Goal: Task Accomplishment & Management: Use online tool/utility

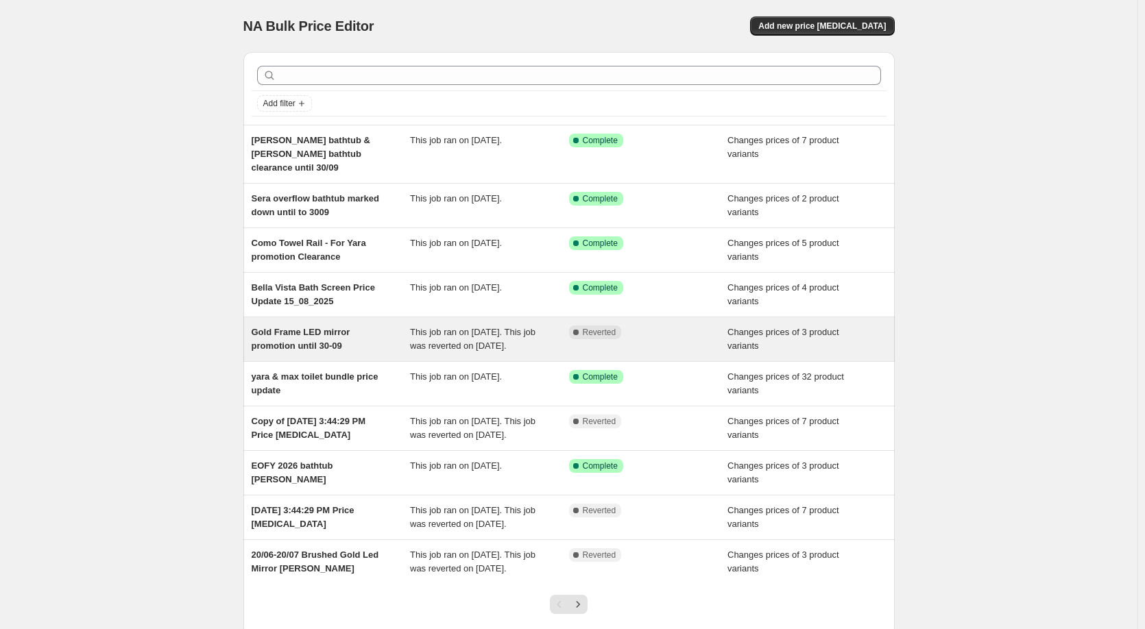
click at [371, 326] on div "Gold Frame LED mirror promotion until 30-09" at bounding box center [331, 339] width 159 height 27
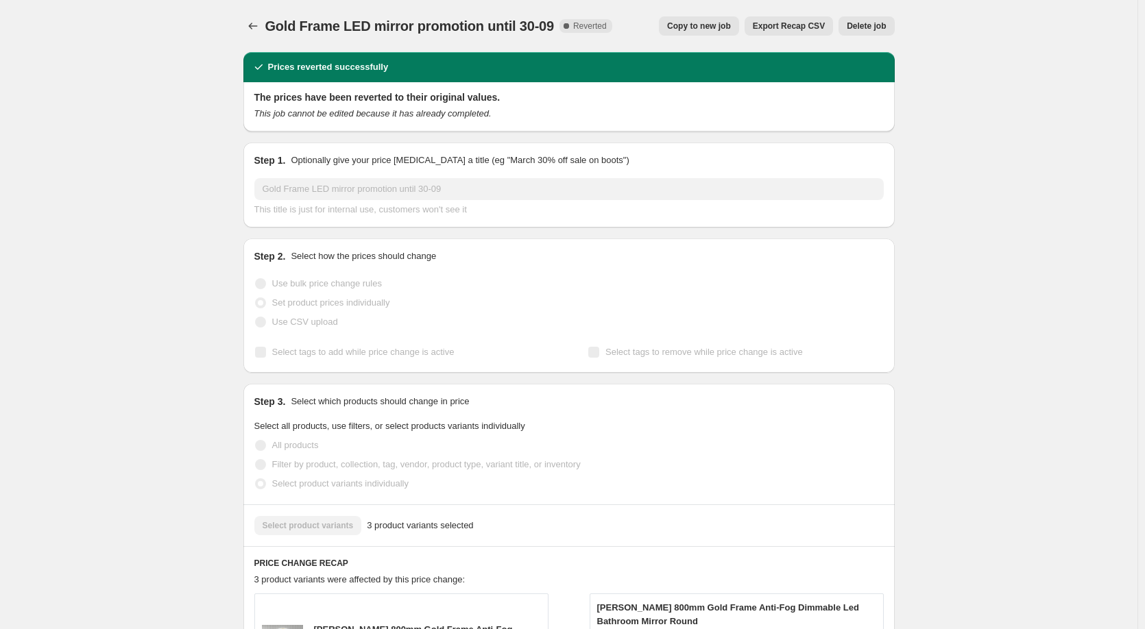
click at [703, 28] on span "Copy to new job" at bounding box center [699, 26] width 64 height 11
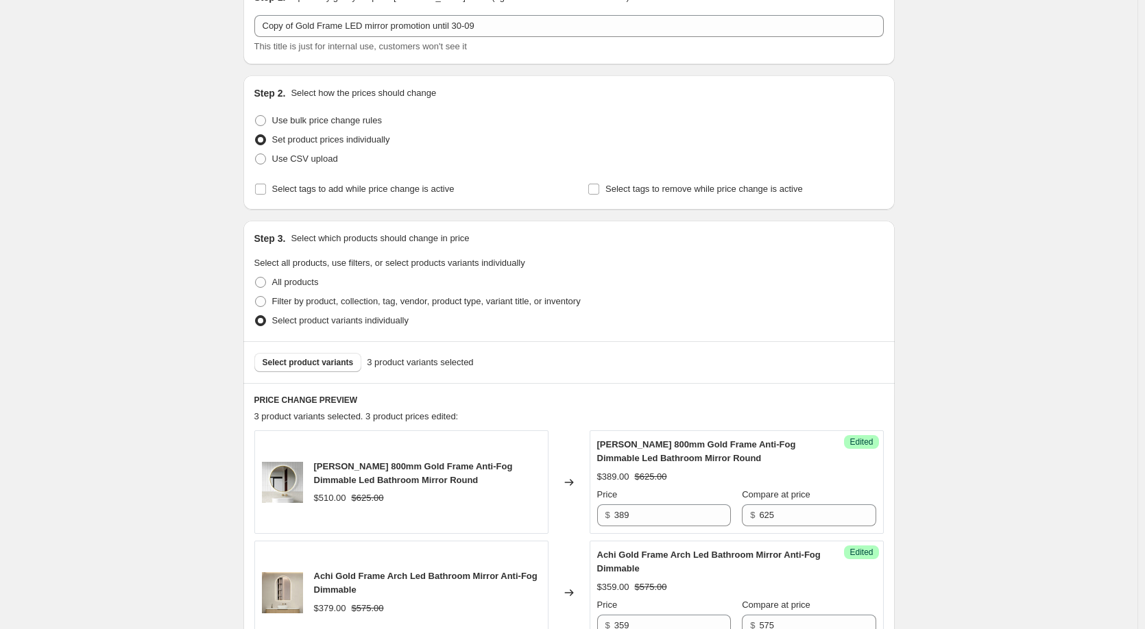
scroll to position [69, 0]
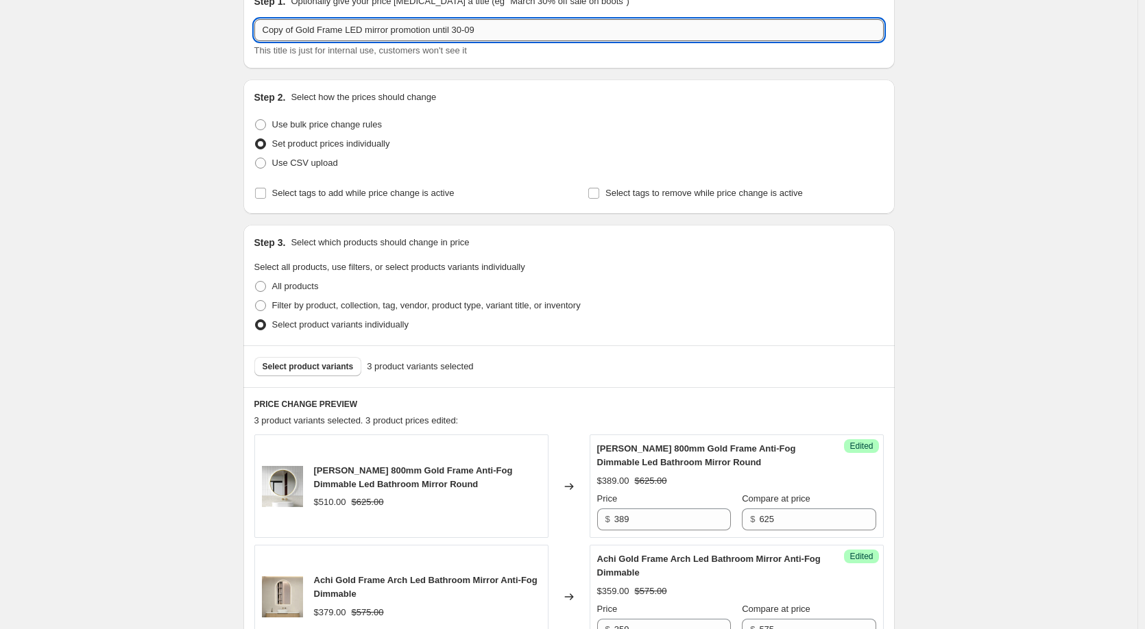
click at [457, 33] on input "Copy of Gold Frame LED mirror promotion until 30-09" at bounding box center [568, 30] width 629 height 22
drag, startPoint x: 498, startPoint y: 29, endPoint x: 457, endPoint y: 33, distance: 41.3
click at [457, 33] on input "Copy of Gold Frame LED mirror promotion until 30-09" at bounding box center [568, 30] width 629 height 22
drag, startPoint x: 300, startPoint y: 29, endPoint x: 248, endPoint y: 31, distance: 51.4
click at [248, 31] on div "Step 1. Optionally give your price change job a title (eg "March 30% off sale o…" at bounding box center [568, 26] width 651 height 85
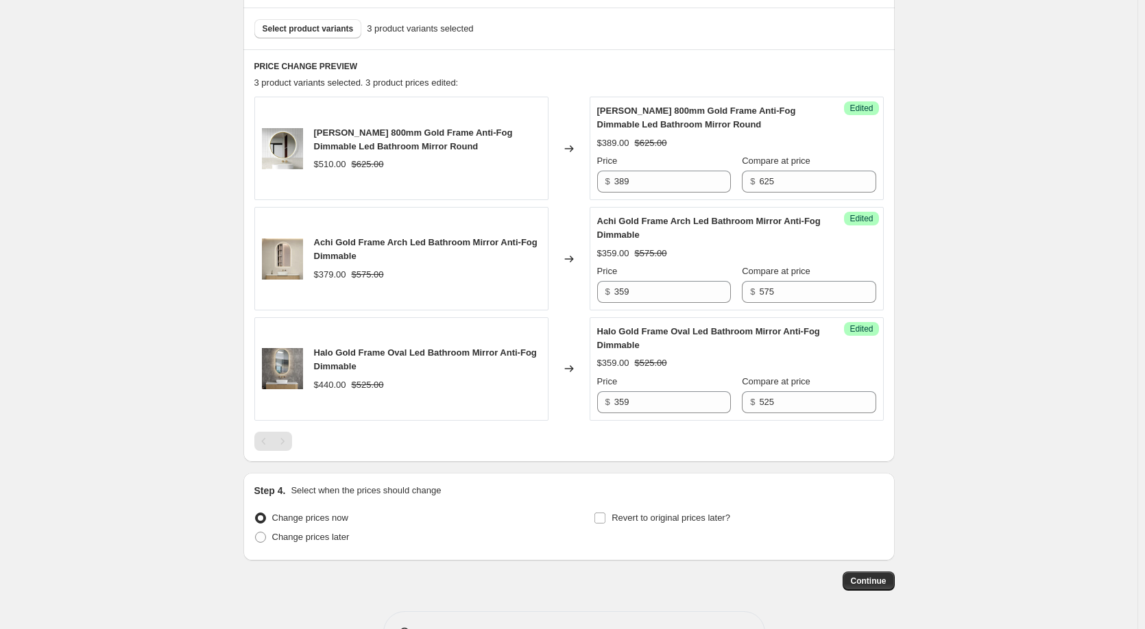
scroll to position [452, 0]
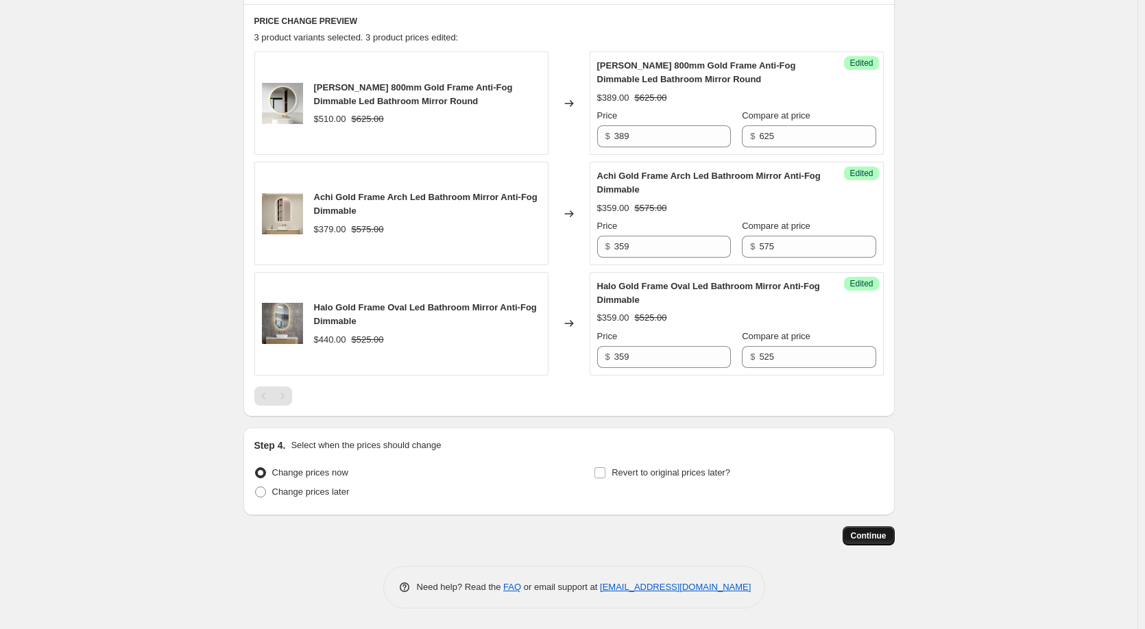
type input "Gold Frame LED mirror promotion until 31-10"
click at [863, 544] on button "Continue" at bounding box center [868, 535] width 52 height 19
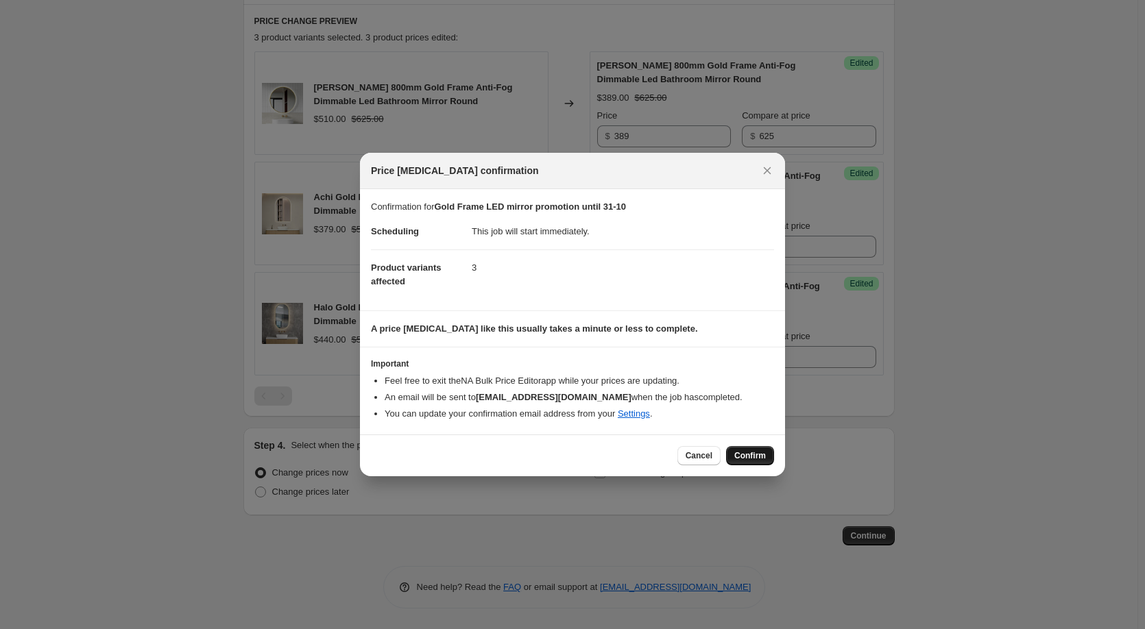
click at [733, 455] on button "Confirm" at bounding box center [750, 455] width 48 height 19
